Goal: Go to known website: Access a specific website the user already knows

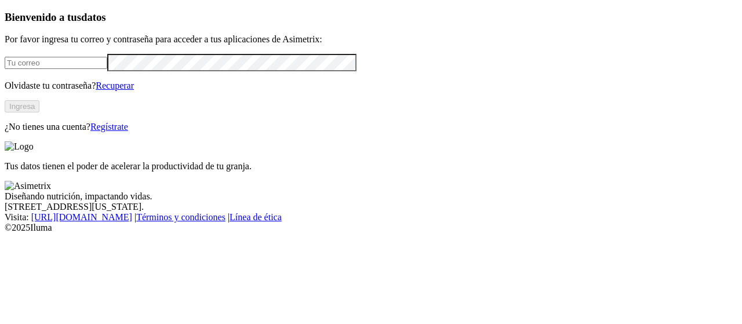
type input "[EMAIL_ADDRESS][PERSON_NAME][DOMAIN_NAME]"
click at [39, 112] on button "Ingresa" at bounding box center [22, 106] width 35 height 12
